Goal: Information Seeking & Learning: Learn about a topic

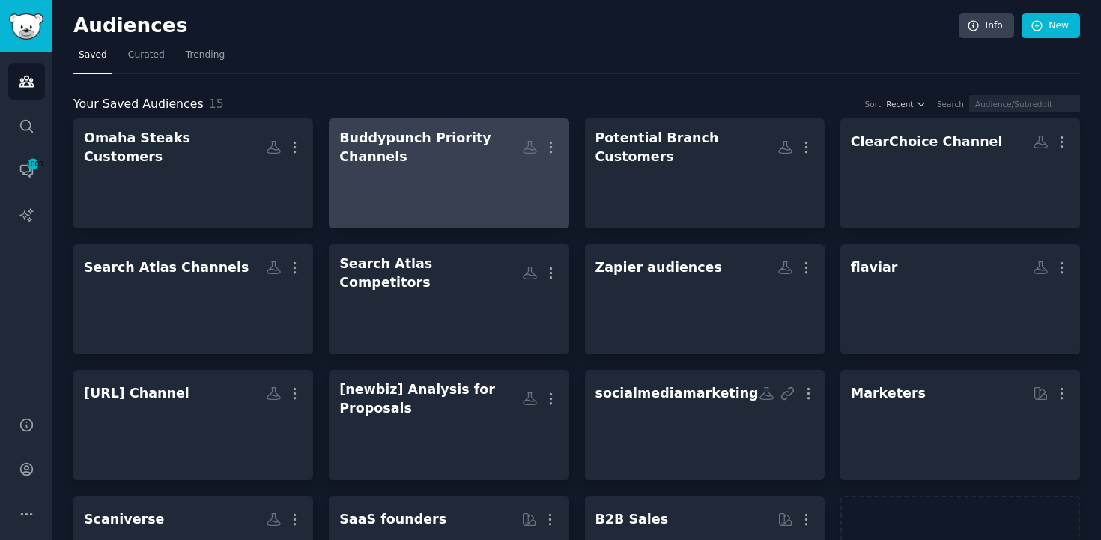
click at [443, 182] on div at bounding box center [448, 192] width 219 height 52
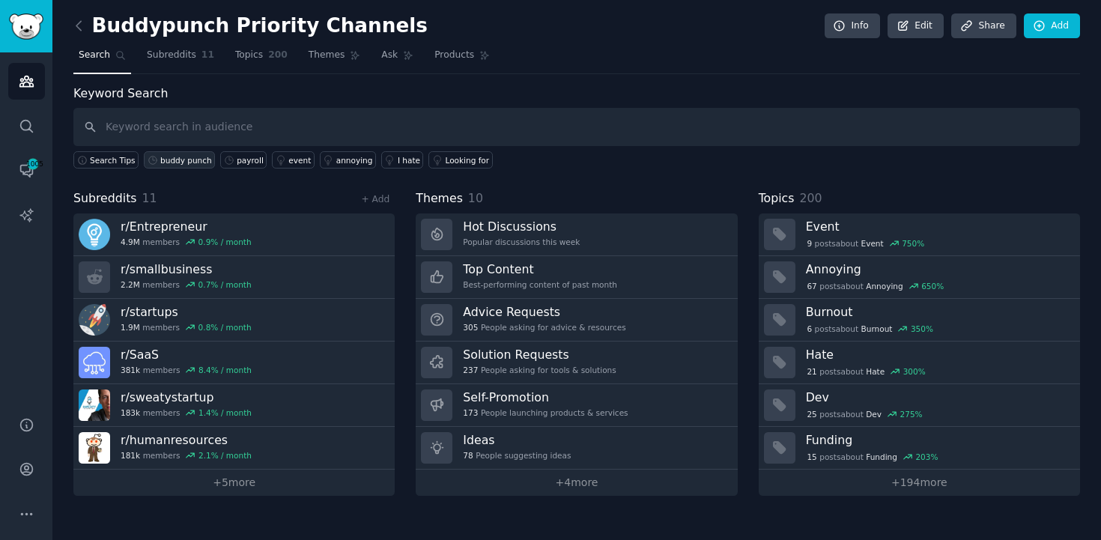
click at [196, 157] on div "buddy punch" at bounding box center [186, 160] width 52 height 10
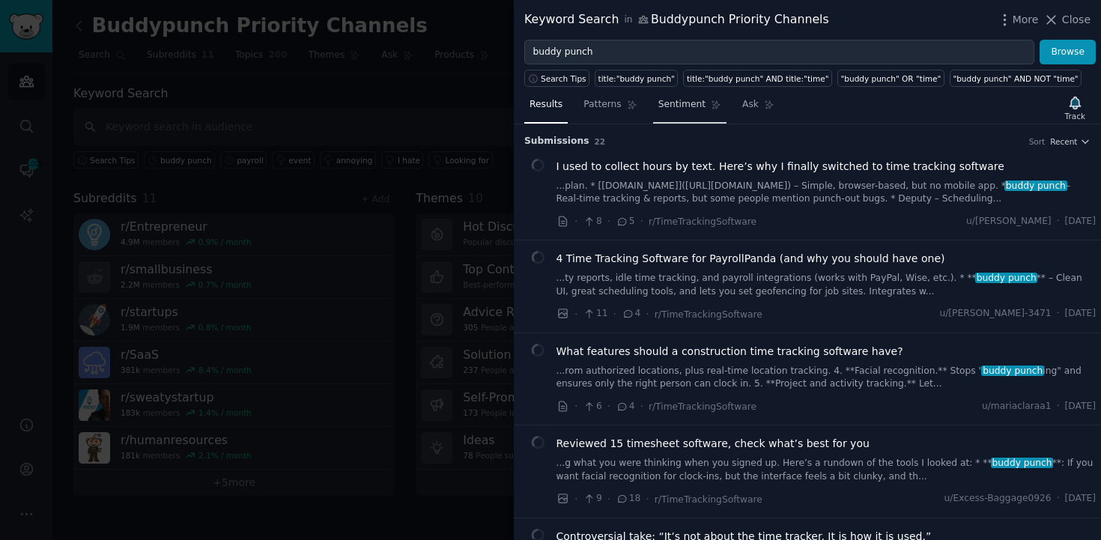
click at [701, 112] on link "Sentiment" at bounding box center [689, 108] width 73 height 31
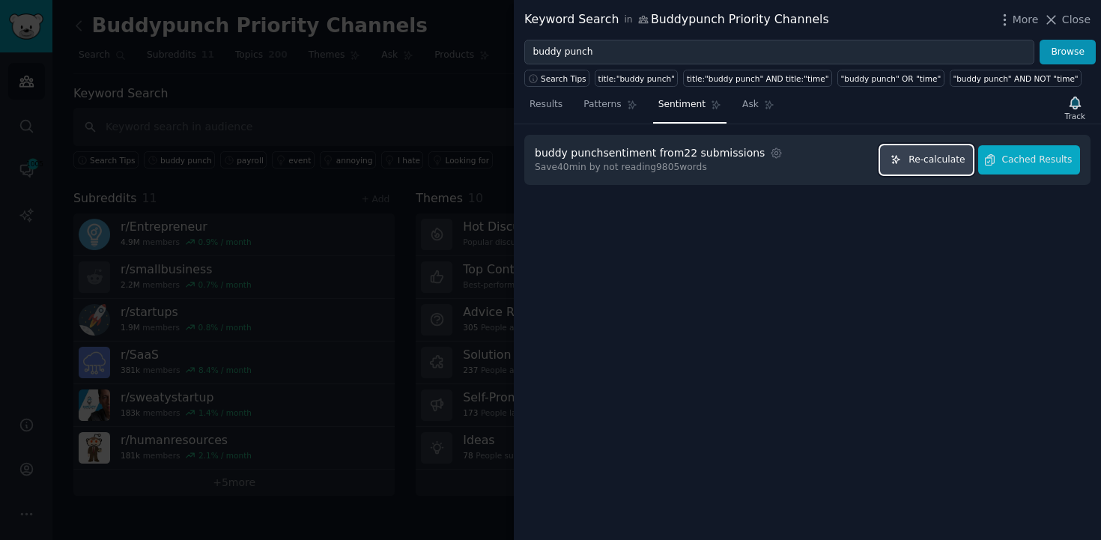
click at [943, 169] on button "Re-calculate" at bounding box center [926, 159] width 93 height 29
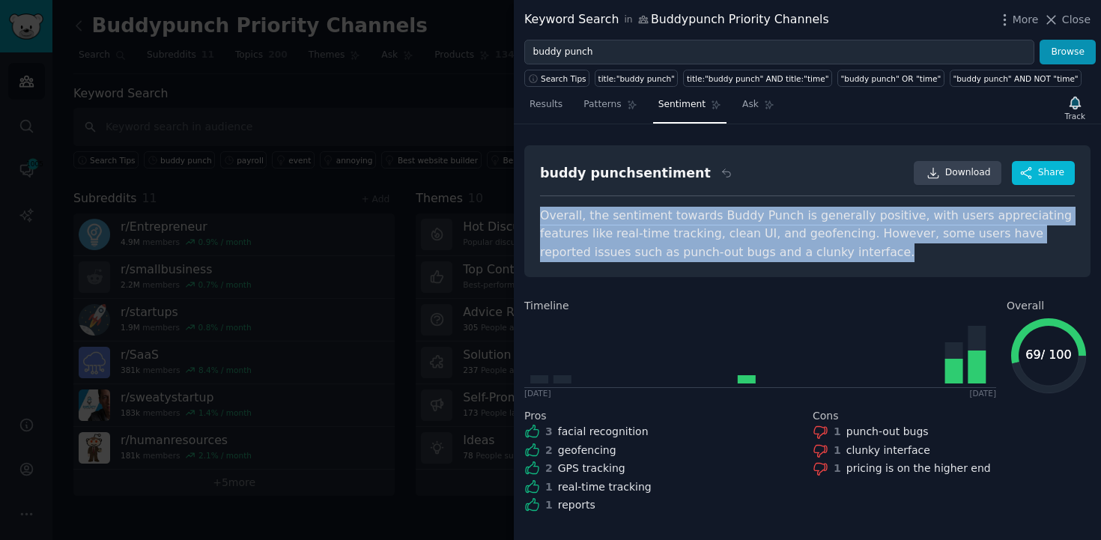
drag, startPoint x: 539, startPoint y: 217, endPoint x: 790, endPoint y: 261, distance: 255.0
click at [790, 261] on div "buddy punch sentiment Download Share Overall, the sentiment towards [PERSON_NAM…" at bounding box center [807, 211] width 566 height 132
copy div "Overall, the sentiment towards Buddy Punch is generally positive, with users ap…"
